Goal: Task Accomplishment & Management: Complete application form

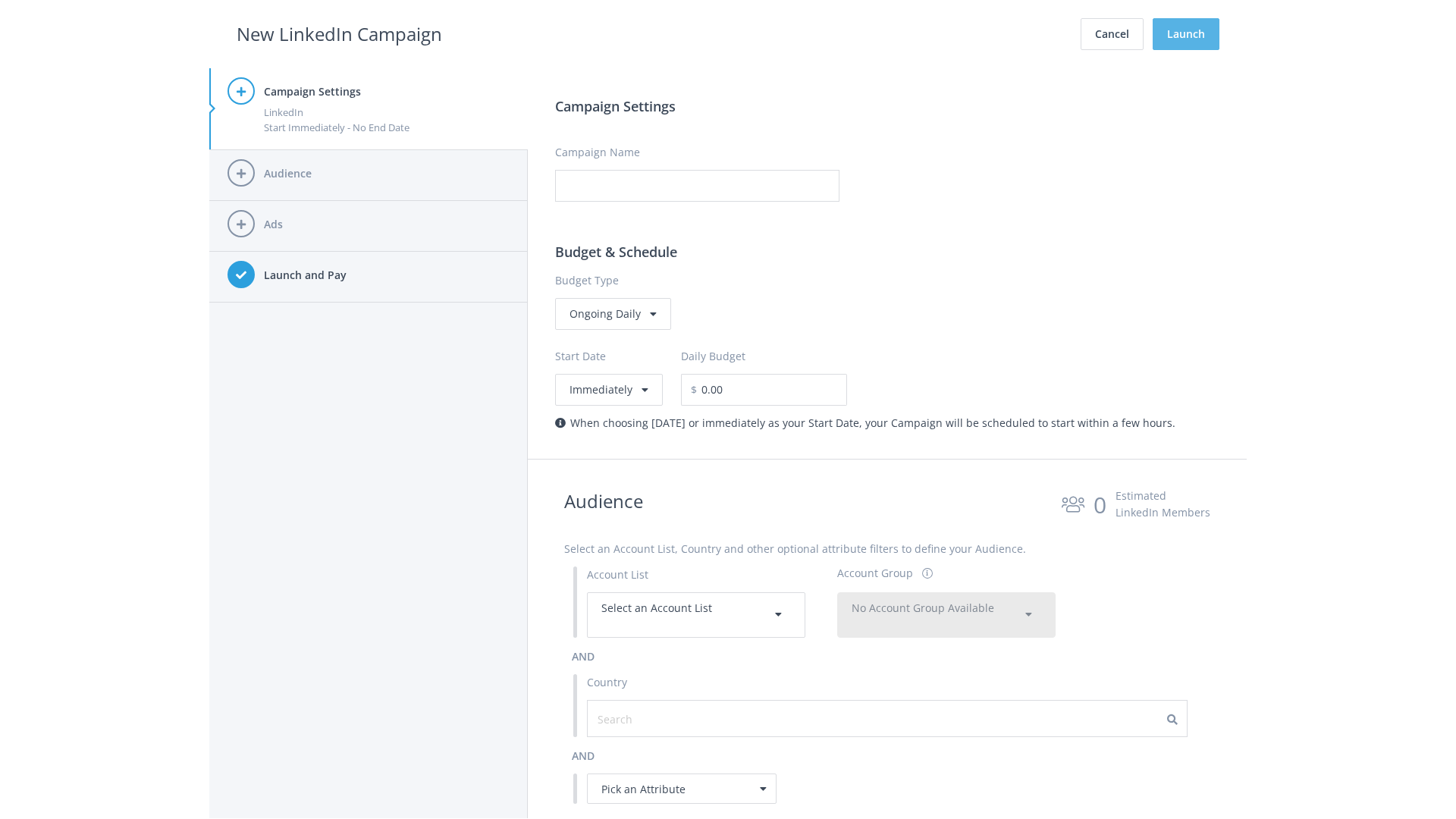
click at [1186, 34] on button "Launch" at bounding box center [1186, 33] width 66 height 31
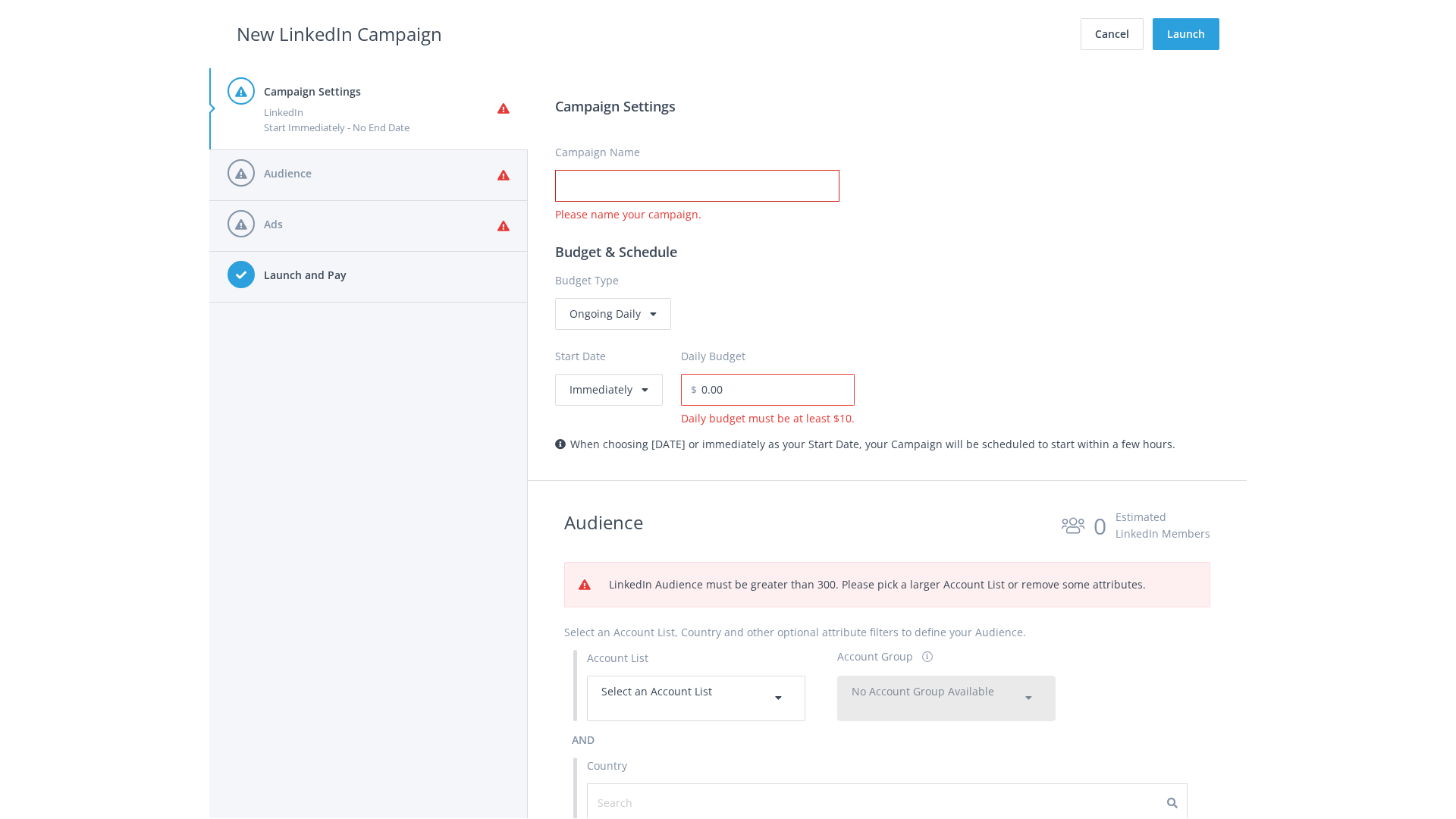
click at [697, 186] on input "Campaign Name" at bounding box center [697, 185] width 284 height 31
click at [339, 33] on h2 "New LinkedIn Campaign" at bounding box center [339, 34] width 206 height 29
type input "Campaign Name"
click at [339, 33] on h2 "New LinkedIn Campaign" at bounding box center [339, 34] width 206 height 29
click at [696, 698] on span "Select an Account List" at bounding box center [656, 691] width 110 height 14
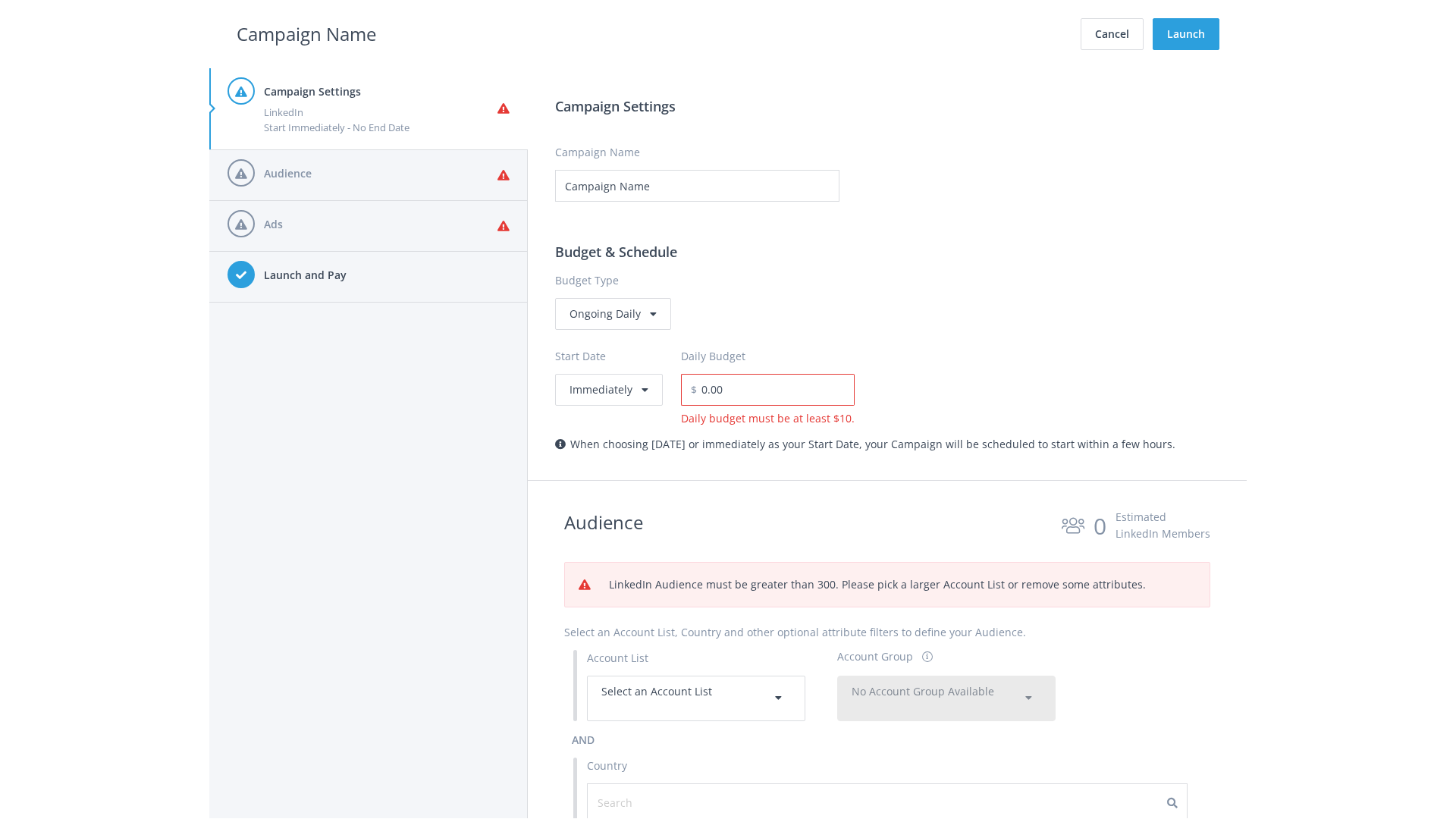
click at [946, 698] on span "No Account Group Available" at bounding box center [923, 691] width 143 height 14
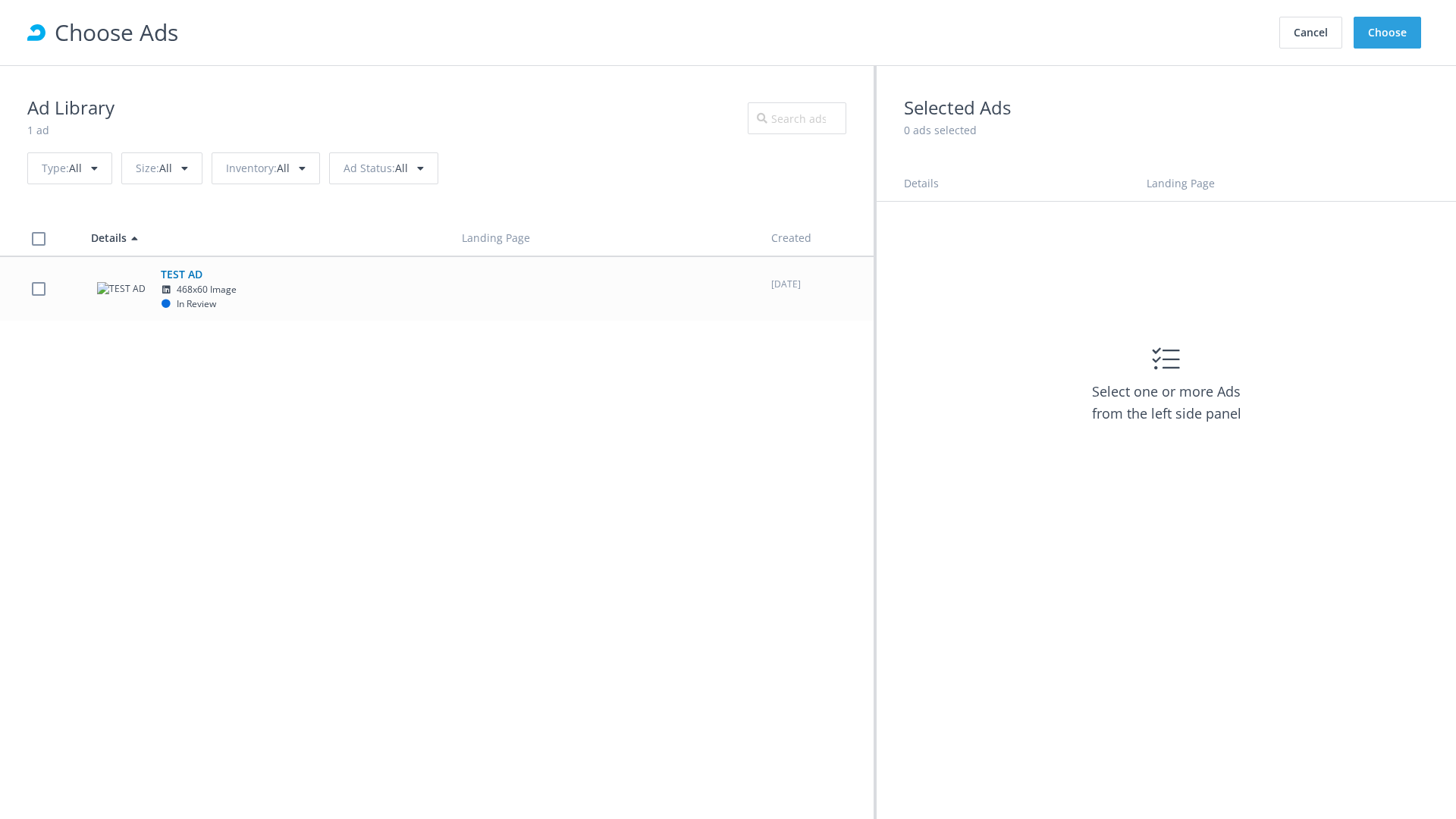
click at [437, 288] on td "TEST AD 468x60 Image In Review" at bounding box center [263, 288] width 371 height 65
checkbox input "true"
click at [1387, 32] on button "Choose" at bounding box center [1386, 32] width 67 height 31
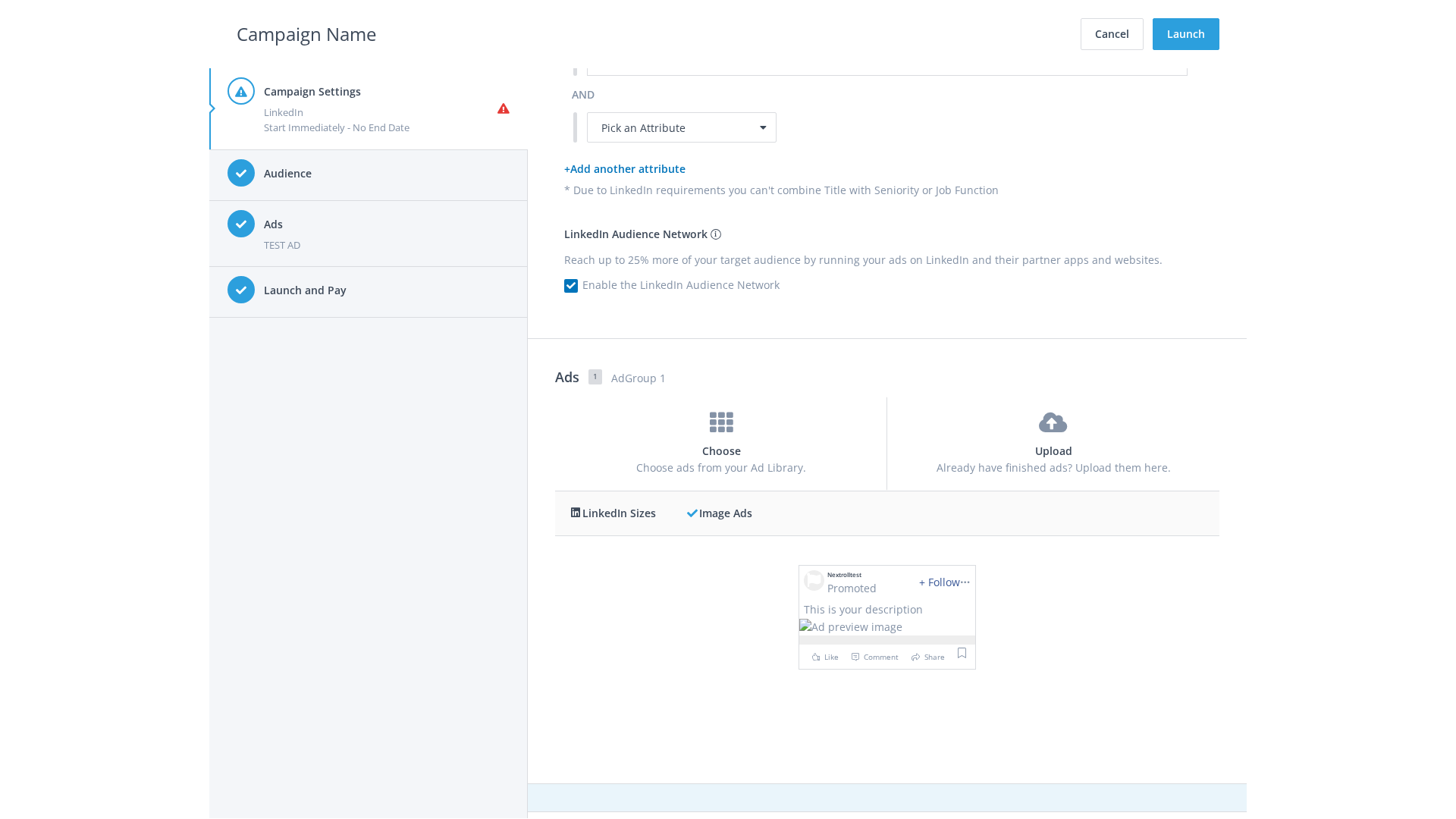
scroll to position [0, 0]
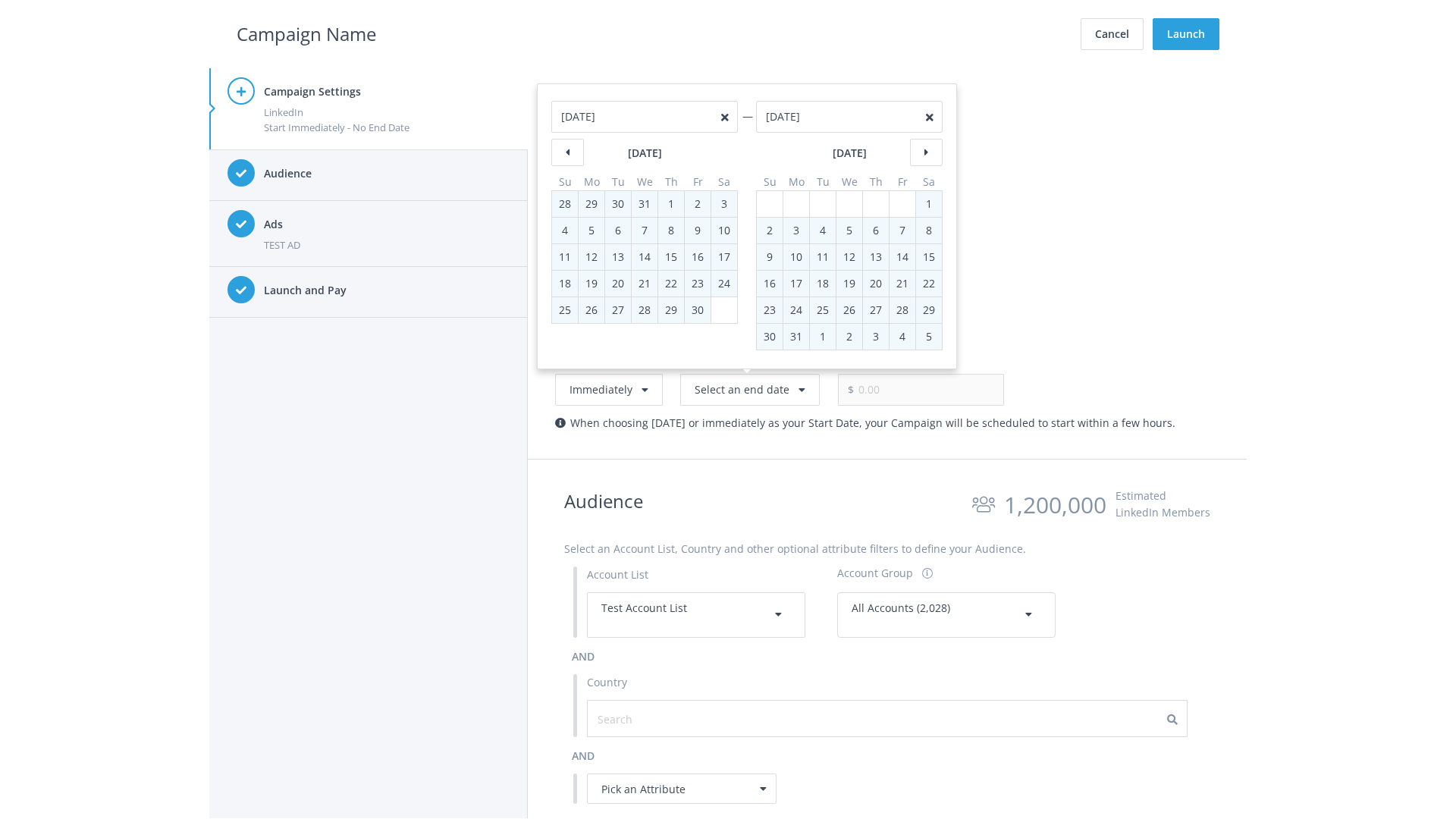
click at [306, 33] on h2 "Campaign Name" at bounding box center [306, 34] width 139 height 29
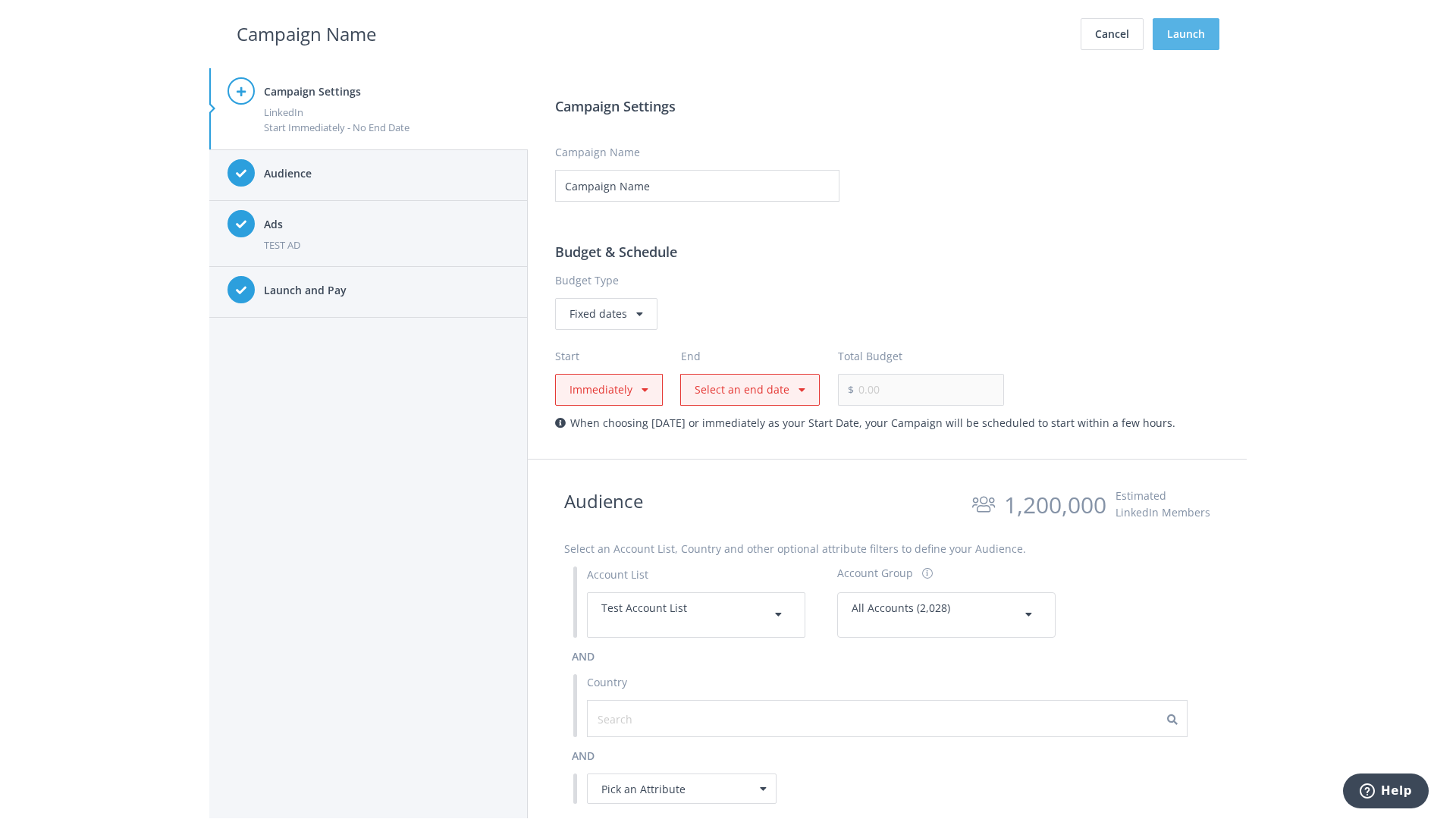
click at [1186, 34] on button "Launch" at bounding box center [1186, 33] width 66 height 31
